Goal: Transaction & Acquisition: Purchase product/service

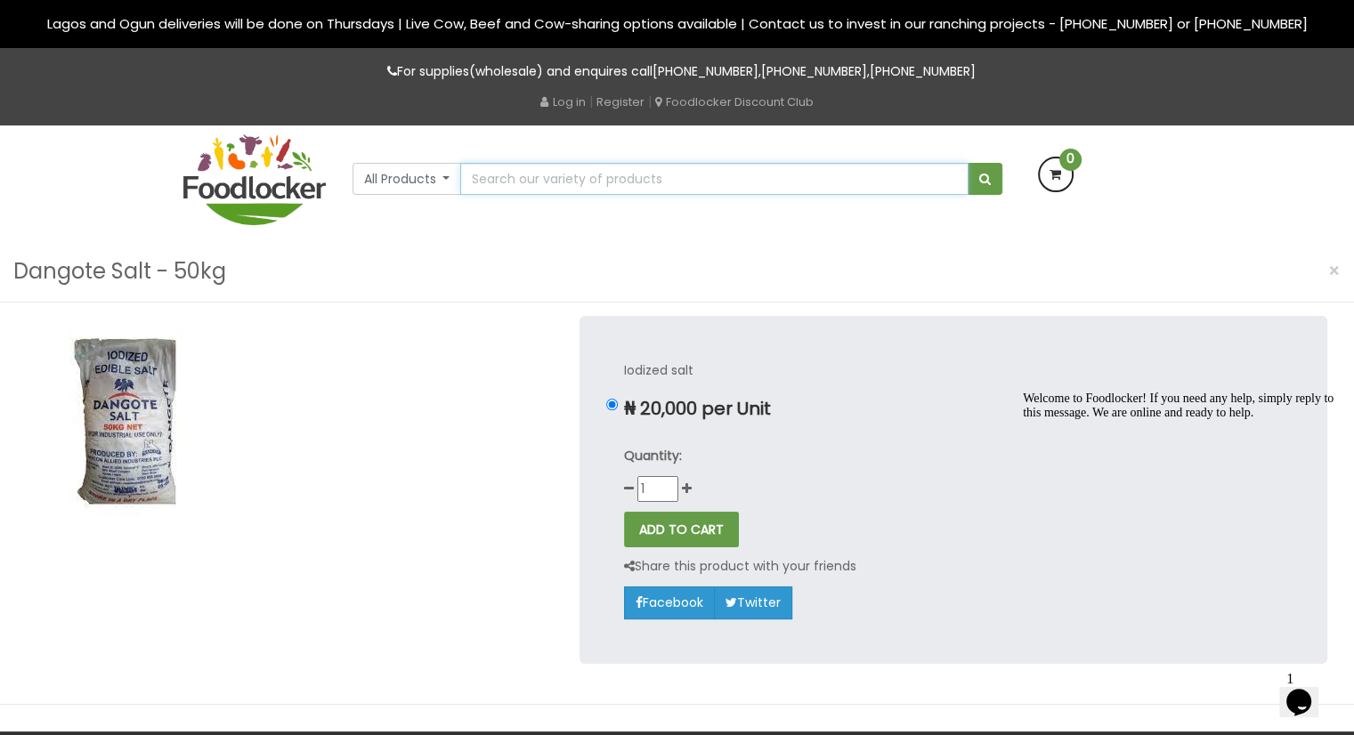
click at [497, 177] on input "text" at bounding box center [713, 179] width 507 height 32
type input "maggi"
click at [967, 163] on button "submit" at bounding box center [984, 179] width 35 height 32
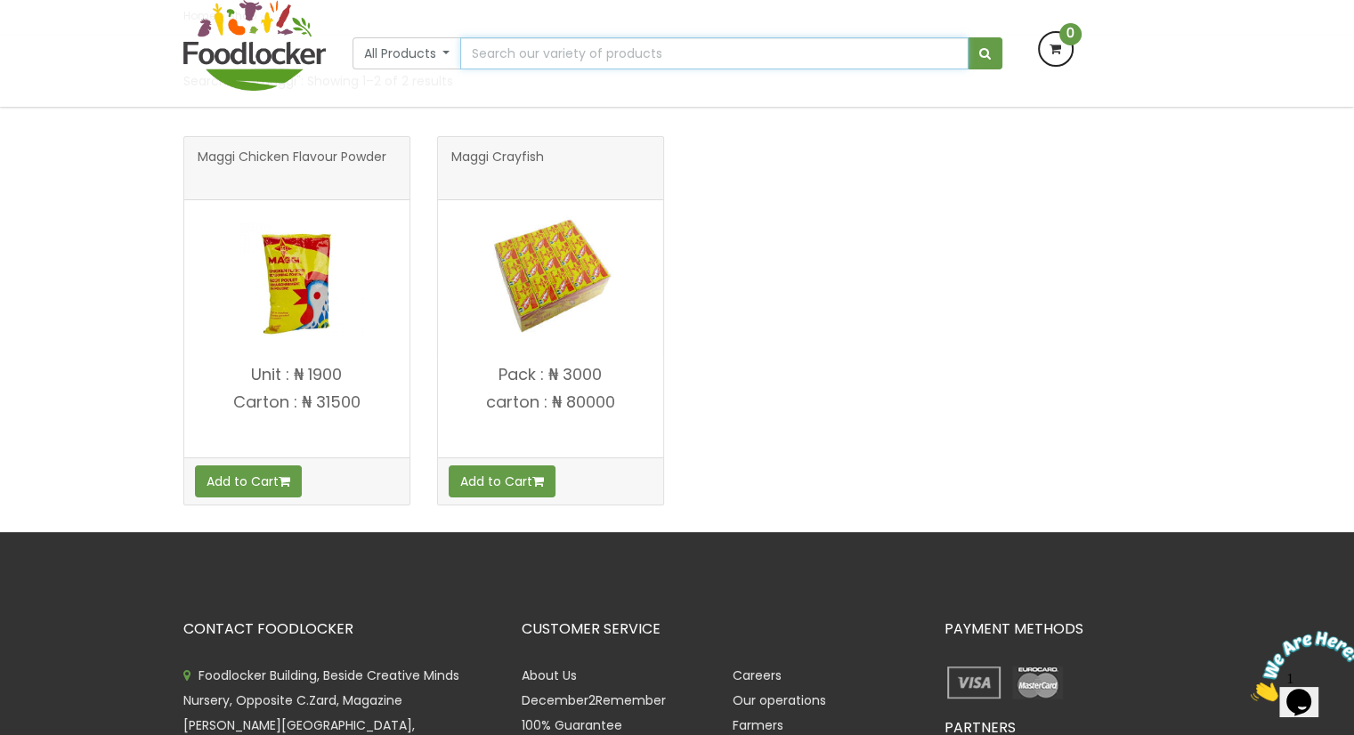
click at [527, 43] on input "text" at bounding box center [713, 53] width 507 height 32
type input "salt"
click at [967, 37] on button "submit" at bounding box center [984, 53] width 35 height 32
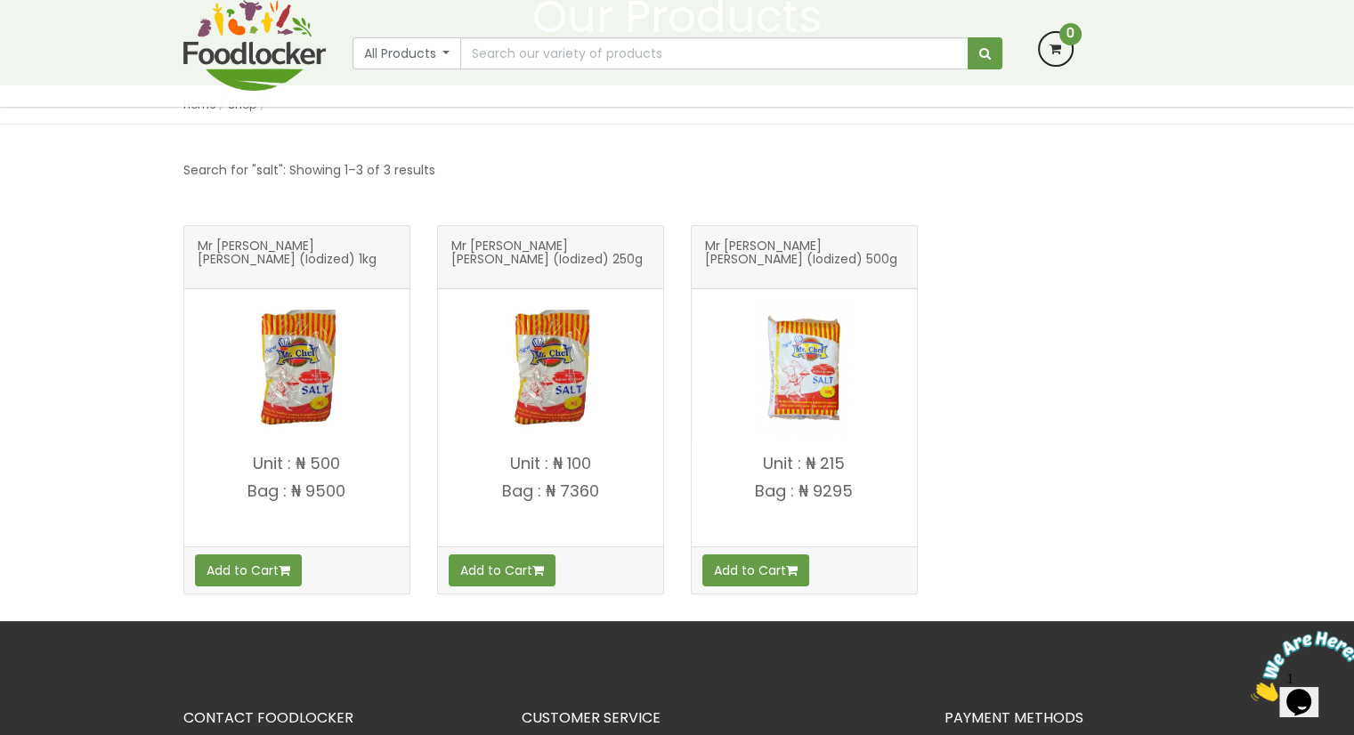
drag, startPoint x: 306, startPoint y: 246, endPoint x: 213, endPoint y: 250, distance: 93.5
drag, startPoint x: 213, startPoint y: 250, endPoint x: 845, endPoint y: 266, distance: 632.0
click at [845, 266] on span "Mr [PERSON_NAME] [PERSON_NAME] (Iodized) 500g" at bounding box center [804, 257] width 198 height 36
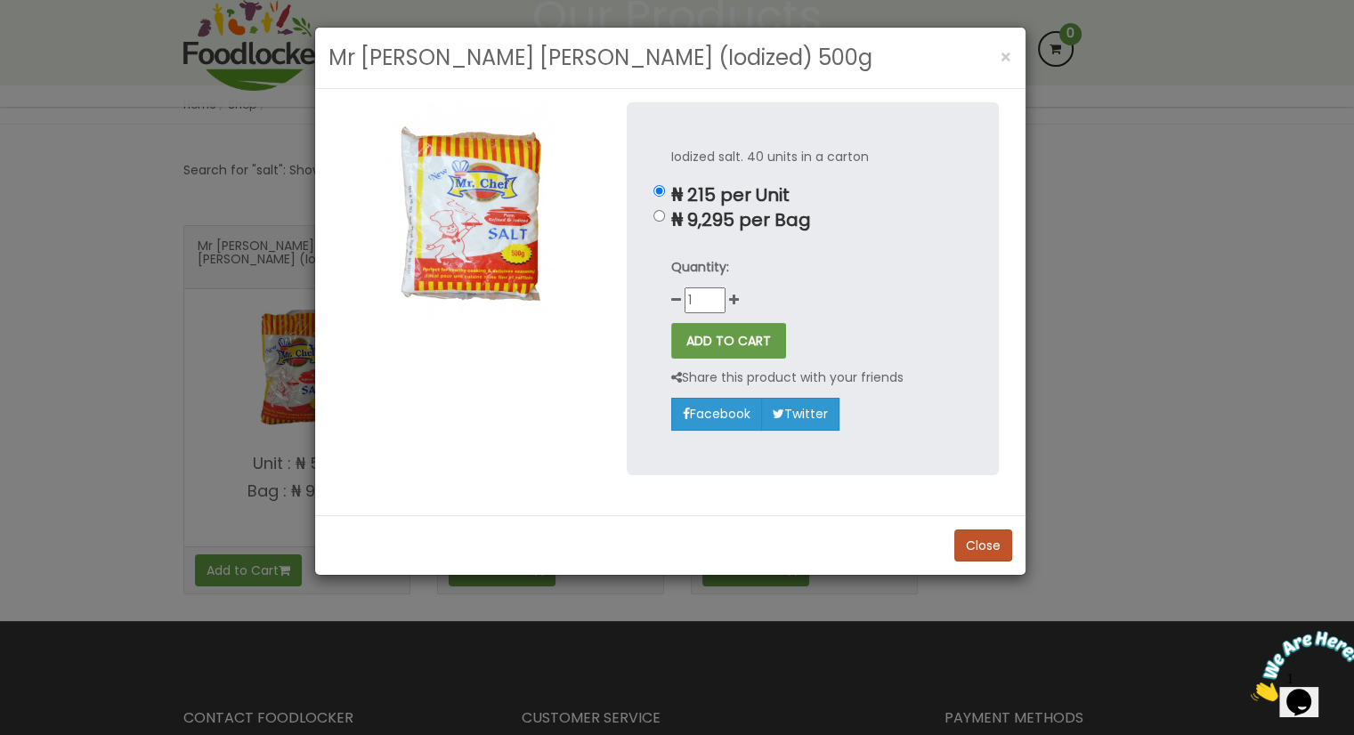
click at [713, 221] on p "₦ 9,295 per Bag" at bounding box center [812, 220] width 283 height 20
click at [665, 221] on input "₦ 9,295 per Bag" at bounding box center [659, 216] width 12 height 12
radio input "true"
click at [1004, 58] on span "×" at bounding box center [1005, 57] width 12 height 26
